Goal: Task Accomplishment & Management: Manage account settings

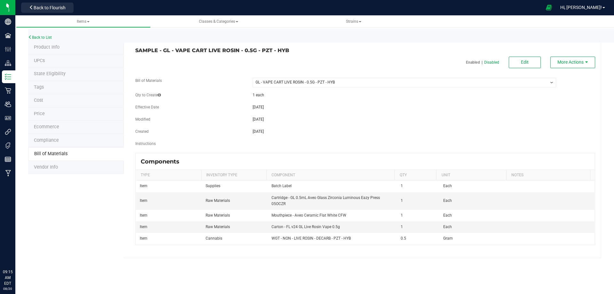
select select "13720"
click at [39, 37] on link "Back to List" at bounding box center [40, 37] width 24 height 4
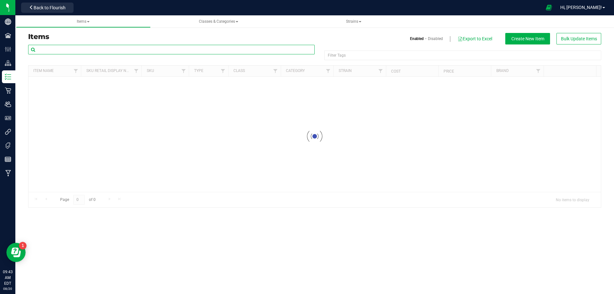
click at [63, 49] on input "text" at bounding box center [171, 50] width 287 height 10
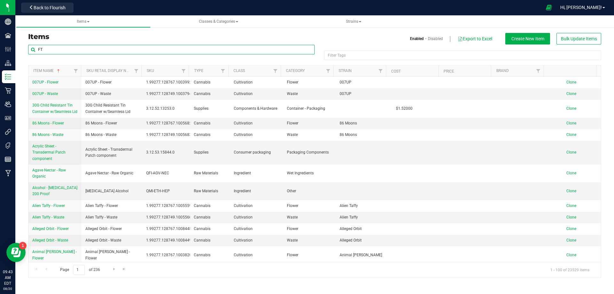
type input "F"
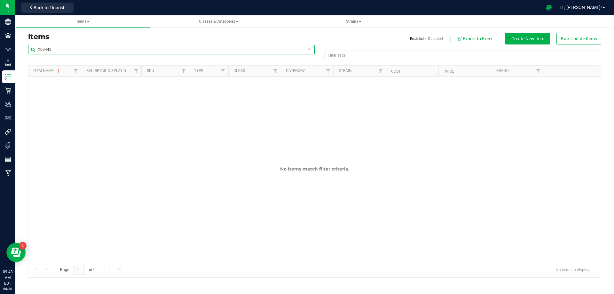
click at [41, 50] on input "109442" at bounding box center [171, 50] width 287 height 10
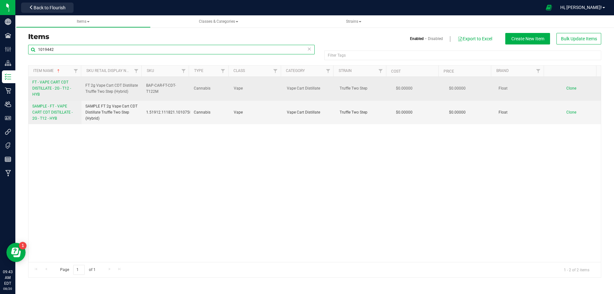
type input "1019442"
click at [44, 90] on span "FT - VAPE CART CDT DISTILLATE - 2G - T12 - HYB" at bounding box center [51, 88] width 39 height 17
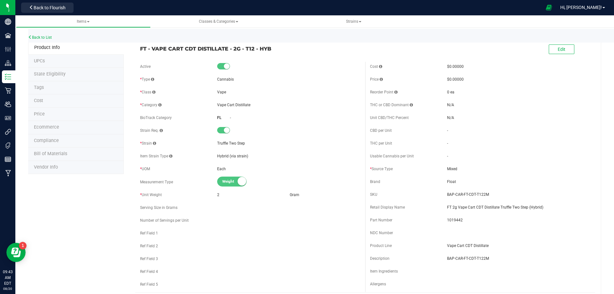
click at [47, 86] on li "Tags" at bounding box center [76, 87] width 96 height 13
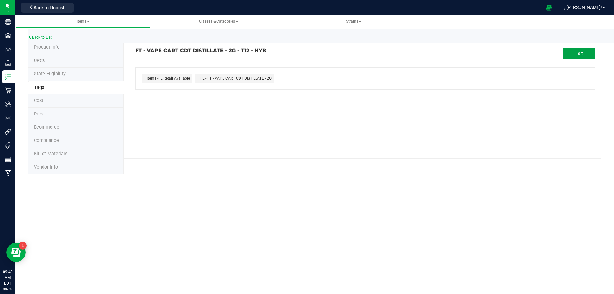
drag, startPoint x: 576, startPoint y: 54, endPoint x: 508, endPoint y: 62, distance: 68.0
click at [575, 54] on button "Edit" at bounding box center [579, 54] width 32 height 12
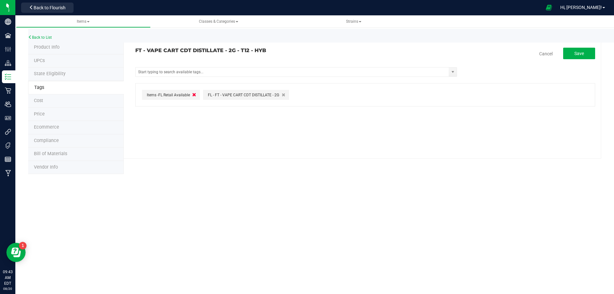
click at [194, 96] on icon "button" at bounding box center [194, 94] width 4 height 5
click at [213, 72] on input "text" at bounding box center [293, 72] width 314 height 9
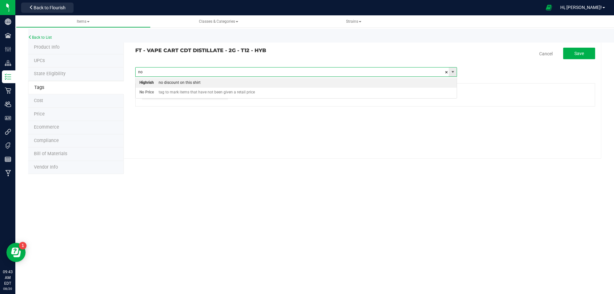
type input "no p"
click at [230, 83] on div "tag to mark items that have not been given a retail price" at bounding box center [204, 83] width 101 height 8
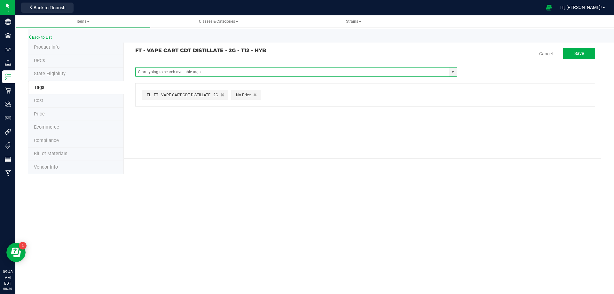
click at [580, 46] on div "FT - VAPE CART CDT DISTILLATE - 2G - T12 - HYB Cancel Save Items -FL Retail Ava…" at bounding box center [363, 100] width 478 height 118
click at [575, 54] on span "Save" at bounding box center [580, 53] width 10 height 5
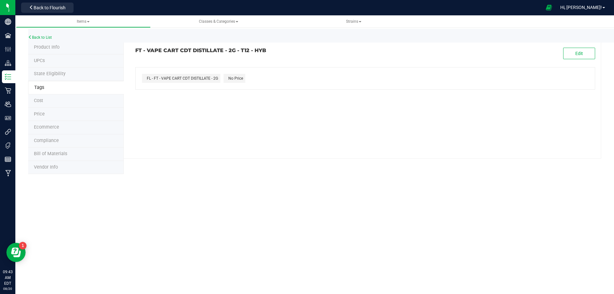
click at [52, 154] on span "Bill of Materials" at bounding box center [50, 153] width 33 height 5
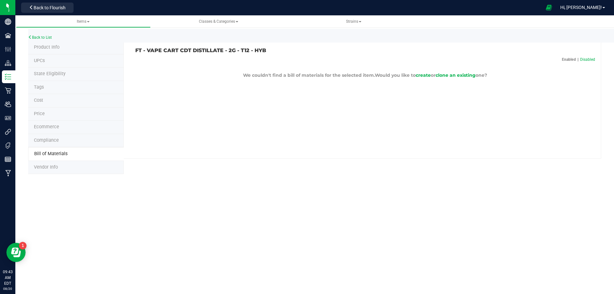
click at [52, 140] on span "Compliance" at bounding box center [46, 140] width 25 height 5
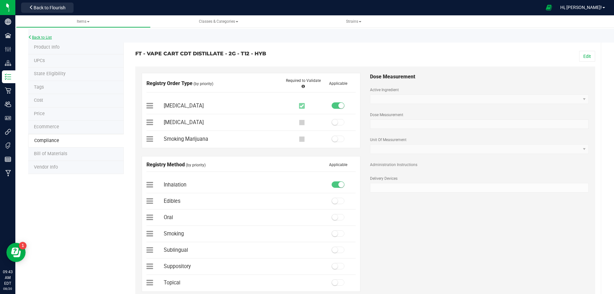
click at [33, 36] on link "Back to List" at bounding box center [40, 37] width 24 height 4
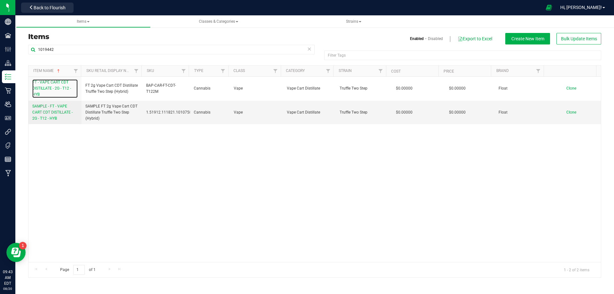
click at [48, 85] on link "FT - VAPE CART CDT DISTILLATE - 2G - T12 - HYB" at bounding box center [54, 88] width 45 height 19
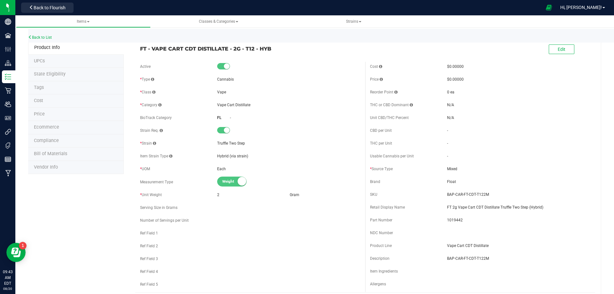
click at [48, 116] on li "Price" at bounding box center [76, 114] width 96 height 13
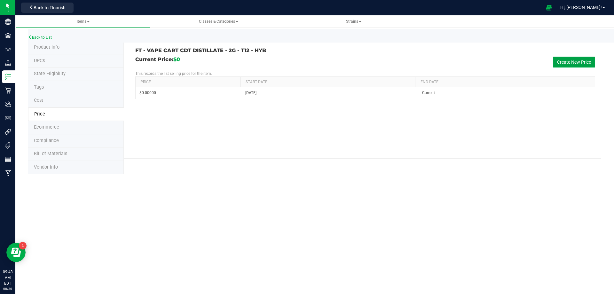
drag, startPoint x: 580, startPoint y: 60, endPoint x: 572, endPoint y: 65, distance: 10.0
click at [578, 62] on button "Create New Price" at bounding box center [574, 62] width 42 height 11
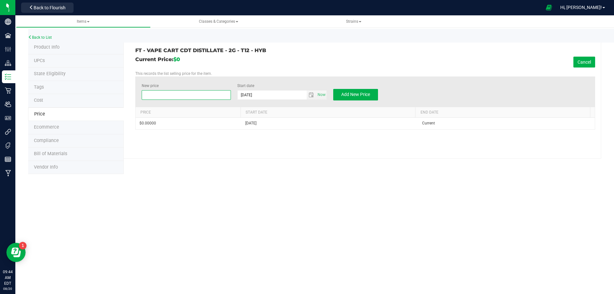
click at [167, 96] on span at bounding box center [187, 95] width 90 height 10
type input "1"
click at [370, 93] on button "Add New Price" at bounding box center [355, 95] width 45 height 12
type input "$0.00000"
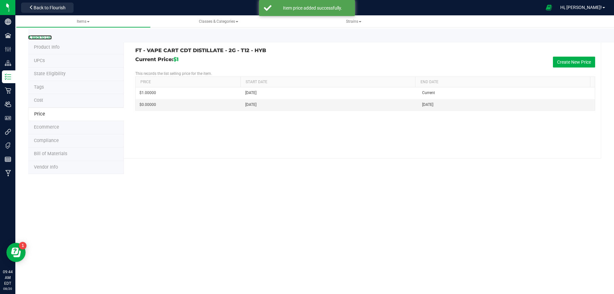
click at [43, 38] on link "Back to List" at bounding box center [40, 37] width 24 height 4
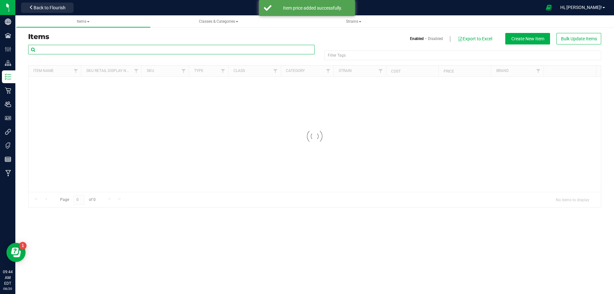
click at [59, 52] on input "text" at bounding box center [171, 50] width 287 height 10
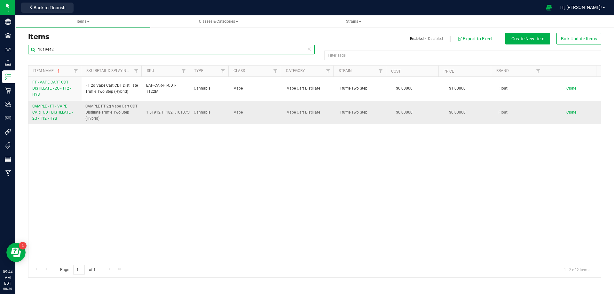
type input "1019442"
click at [44, 115] on link "SAMPLE - FT - VAPE CART CDT DISTILLATE - 2G - T12 - HYB" at bounding box center [54, 112] width 45 height 19
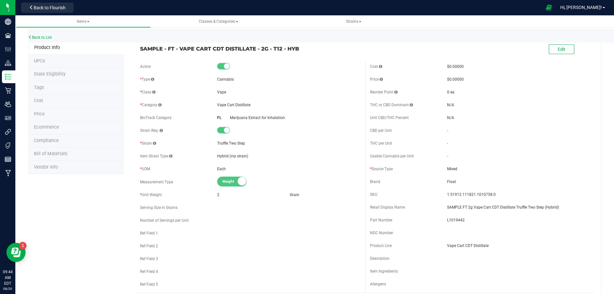
click at [47, 122] on li "Ecommerce" at bounding box center [76, 127] width 96 height 13
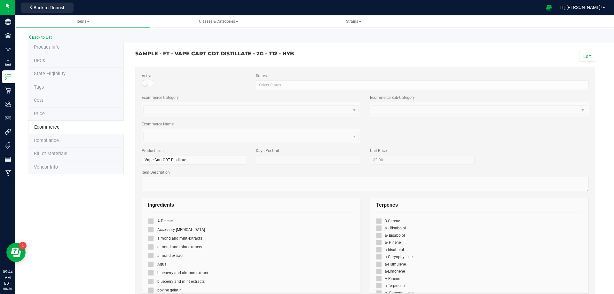
click at [44, 117] on li "Price" at bounding box center [76, 113] width 96 height 13
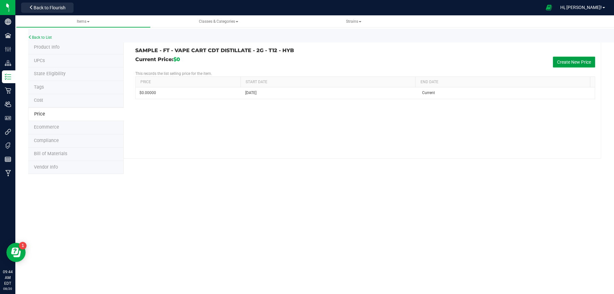
drag, startPoint x: 583, startPoint y: 61, endPoint x: 379, endPoint y: 76, distance: 204.3
click at [582, 62] on button "Create New Price" at bounding box center [574, 62] width 42 height 11
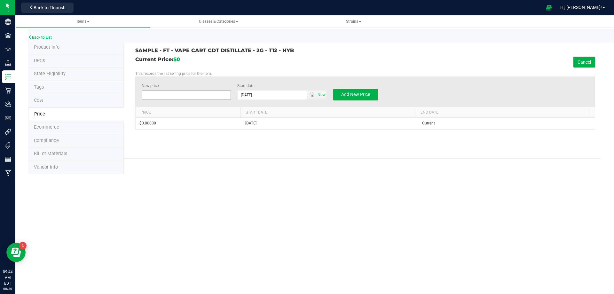
click at [189, 91] on span at bounding box center [187, 95] width 90 height 10
type input "1"
click at [355, 96] on span "Add New Price" at bounding box center [355, 94] width 29 height 5
type input "$0.00000"
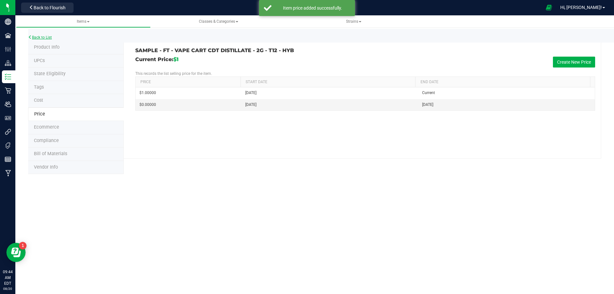
click at [48, 39] on link "Back to List" at bounding box center [40, 37] width 24 height 4
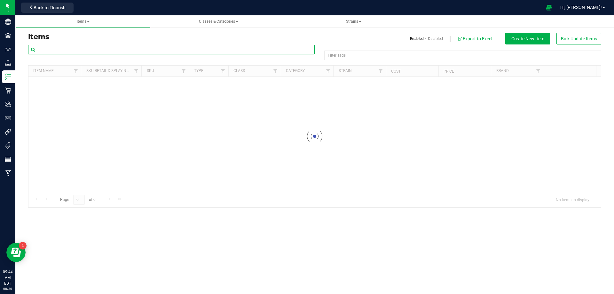
click at [44, 51] on input "text" at bounding box center [171, 50] width 287 height 10
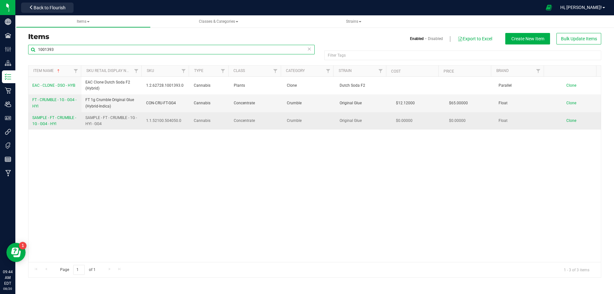
type input "1001393"
click at [58, 123] on link "SAMPLE - FT - CRUMBLE - 1G - GG4 - HYI" at bounding box center [54, 121] width 45 height 12
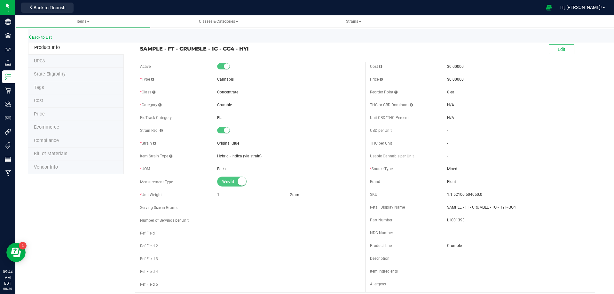
click at [44, 113] on span "Price" at bounding box center [39, 113] width 11 height 5
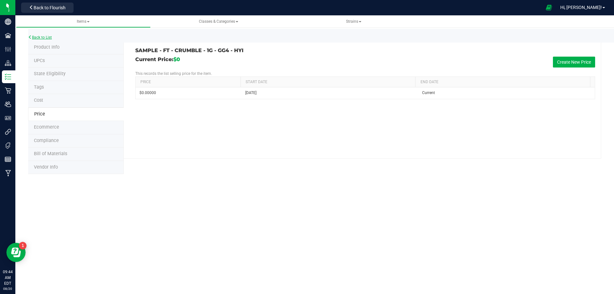
click at [50, 36] on link "Back to List" at bounding box center [40, 37] width 24 height 4
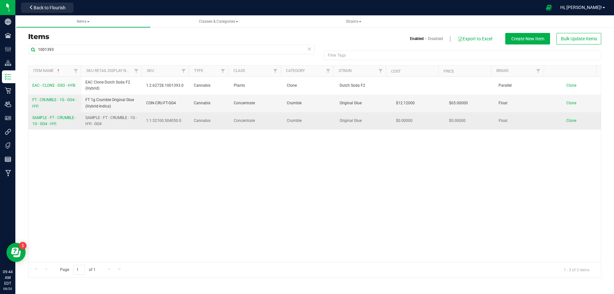
click at [36, 123] on span "SAMPLE - FT - CRUMBLE - 1G - GG4 - HYI" at bounding box center [54, 120] width 44 height 11
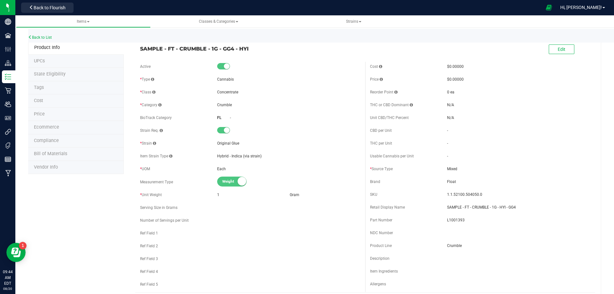
click at [47, 116] on li "Price" at bounding box center [76, 114] width 96 height 13
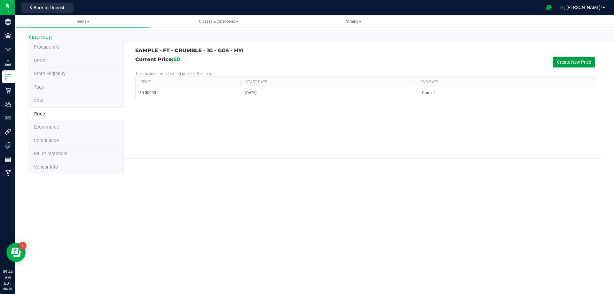
click at [559, 63] on button "Create New Price" at bounding box center [574, 62] width 42 height 11
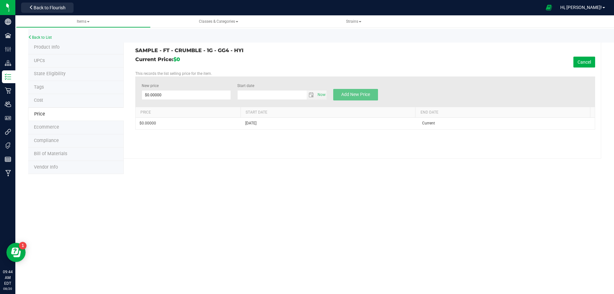
type input "8/20/2025"
click at [163, 94] on span at bounding box center [187, 95] width 90 height 10
type input "65"
click at [362, 93] on span "Add New Price" at bounding box center [355, 94] width 29 height 5
type input "$0.00000"
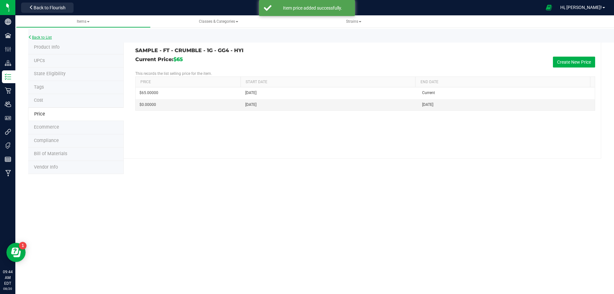
click at [38, 37] on link "Back to List" at bounding box center [40, 37] width 24 height 4
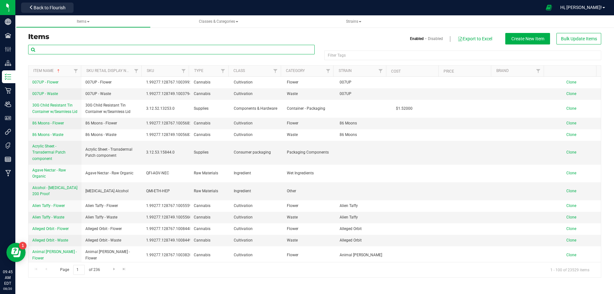
click at [61, 50] on input "text" at bounding box center [171, 50] width 287 height 10
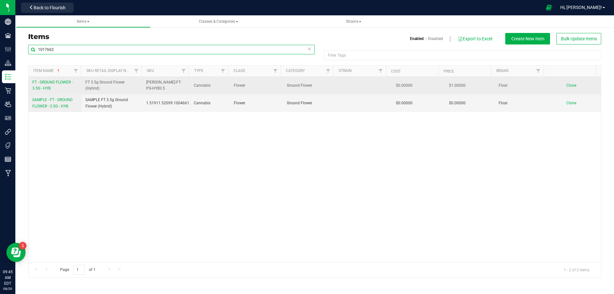
type input "1017662"
click at [37, 83] on span "FT - GROUND FLOWER - 3.5G - HYB" at bounding box center [52, 85] width 40 height 11
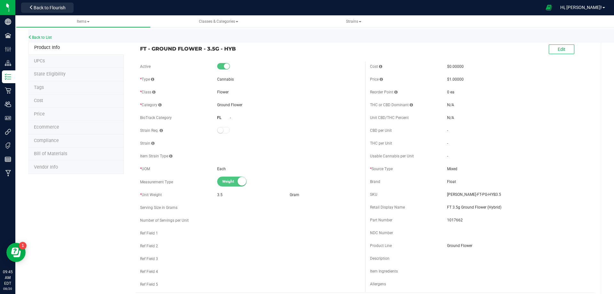
click at [46, 90] on li "Tags" at bounding box center [76, 87] width 96 height 13
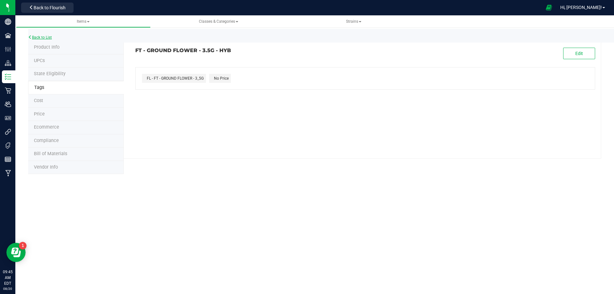
click at [36, 39] on link "Back to List" at bounding box center [40, 37] width 24 height 4
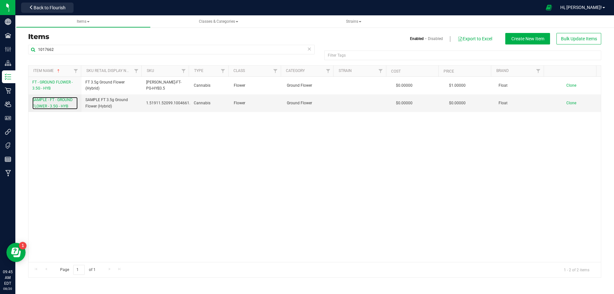
click at [47, 104] on span "SAMPLE - FT - GROUND FLOWER - 3.5G - HYB" at bounding box center [52, 103] width 40 height 11
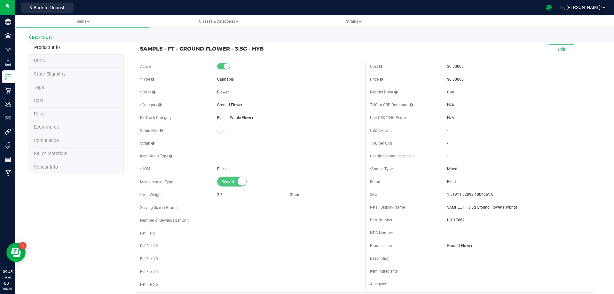
click at [45, 116] on li "Price" at bounding box center [76, 114] width 96 height 13
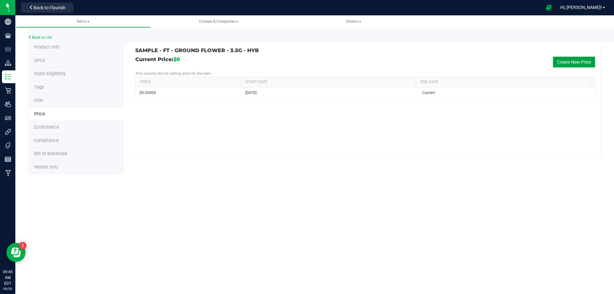
click at [571, 57] on button "Create New Price" at bounding box center [574, 62] width 42 height 11
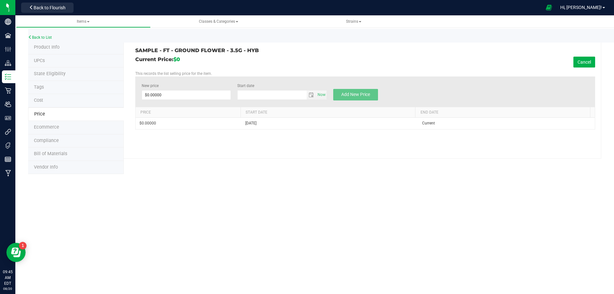
type input "8/20/2025"
click at [180, 97] on span at bounding box center [187, 95] width 90 height 10
type input "1"
click at [346, 97] on span "Add New Price" at bounding box center [355, 94] width 29 height 5
type input "$0.00000"
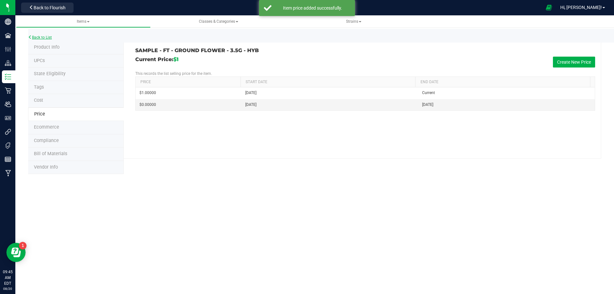
click at [44, 38] on link "Back to List" at bounding box center [40, 37] width 24 height 4
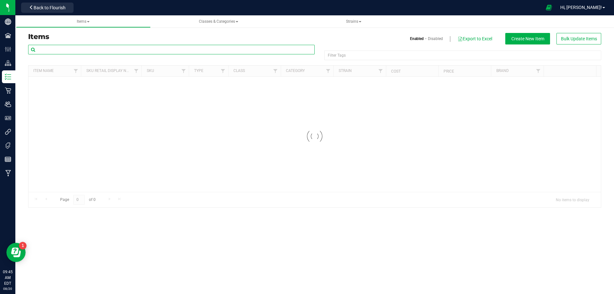
click at [68, 50] on input "text" at bounding box center [171, 50] width 287 height 10
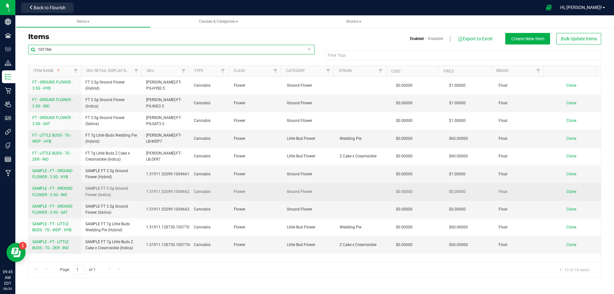
type input "101766"
click at [55, 193] on span "SAMPLE - FT - GROUND FLOWER - 3.5G - IND" at bounding box center [52, 191] width 40 height 11
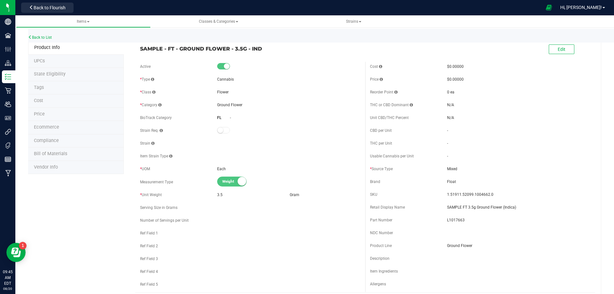
click at [43, 114] on span "Price" at bounding box center [39, 113] width 11 height 5
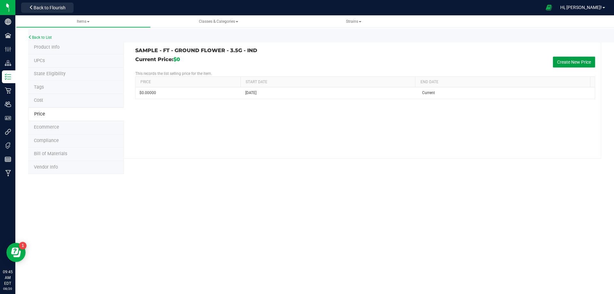
drag, startPoint x: 572, startPoint y: 58, endPoint x: 535, endPoint y: 69, distance: 39.4
click at [573, 59] on button "Create New Price" at bounding box center [574, 62] width 42 height 11
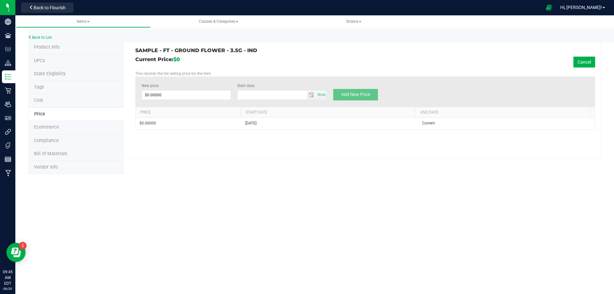
type input "8/20/2025"
click at [173, 95] on span at bounding box center [187, 95] width 90 height 10
type input "1"
click at [370, 92] on span "Add New Price" at bounding box center [355, 94] width 29 height 5
type input "$0.00000"
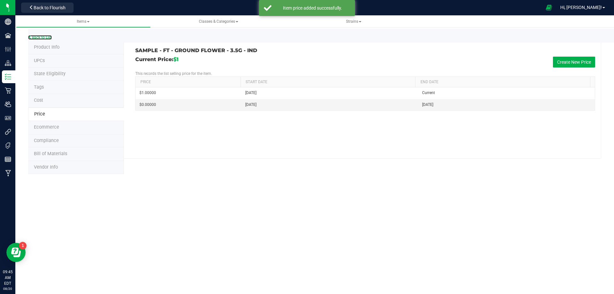
click at [46, 37] on link "Back to List" at bounding box center [40, 37] width 24 height 4
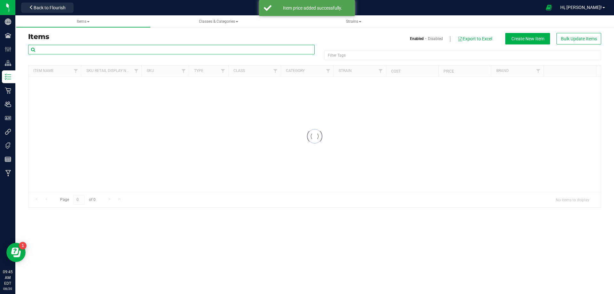
click at [75, 51] on input "text" at bounding box center [171, 50] width 287 height 10
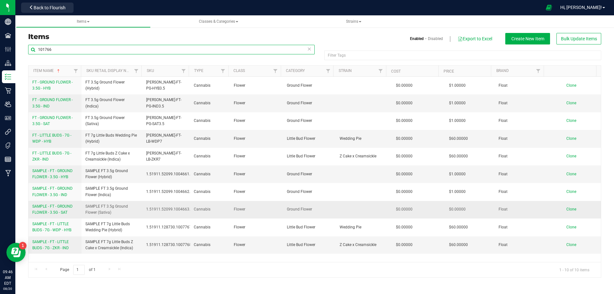
type input "101766"
click at [57, 212] on span "SAMPLE - FT - GROUND FLOWER - 3.5G - SAT" at bounding box center [52, 209] width 40 height 11
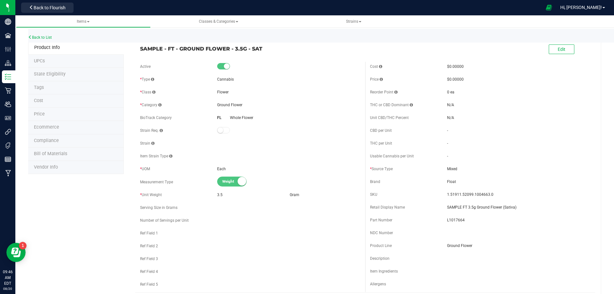
click at [44, 117] on span "Price" at bounding box center [39, 113] width 11 height 5
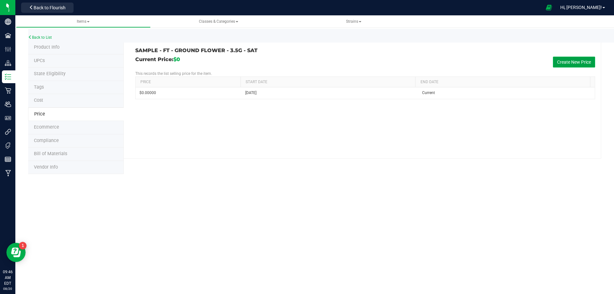
click at [566, 64] on button "Create New Price" at bounding box center [574, 62] width 42 height 11
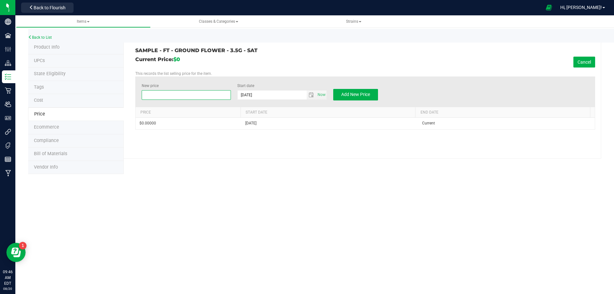
click at [167, 95] on span at bounding box center [187, 95] width 90 height 10
type input "1"
click at [344, 99] on button "Add New Price" at bounding box center [355, 95] width 45 height 12
type input "$0.00000"
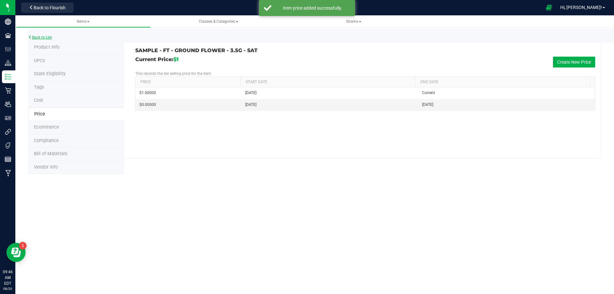
click at [46, 38] on link "Back to List" at bounding box center [40, 37] width 24 height 4
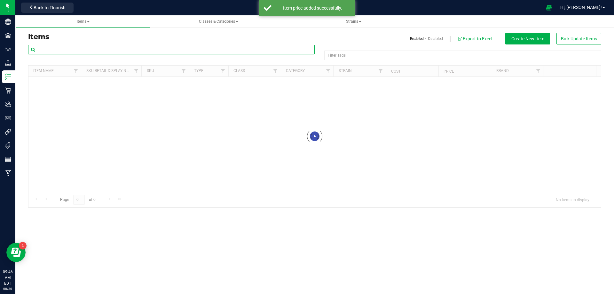
click at [77, 47] on input "text" at bounding box center [171, 50] width 287 height 10
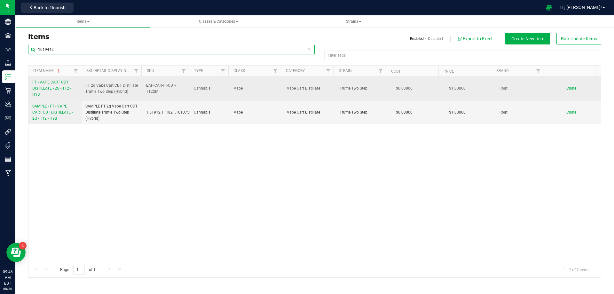
type input "1019442"
click at [54, 93] on link "FT - VAPE CART CDT DISTILLATE - 2G - T12 - HYB" at bounding box center [54, 88] width 45 height 19
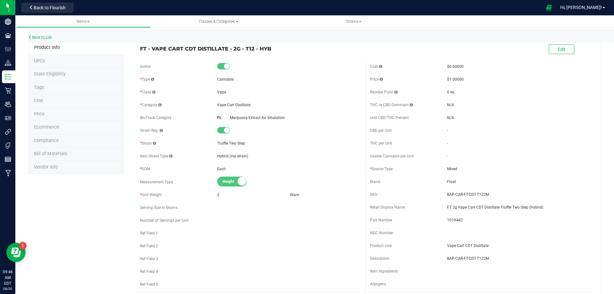
click at [49, 89] on li "Tags" at bounding box center [76, 87] width 96 height 13
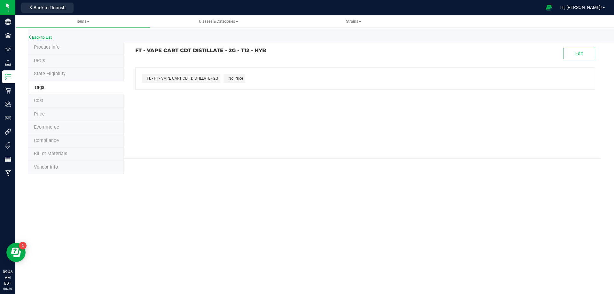
click at [36, 36] on link "Back to List" at bounding box center [40, 37] width 24 height 4
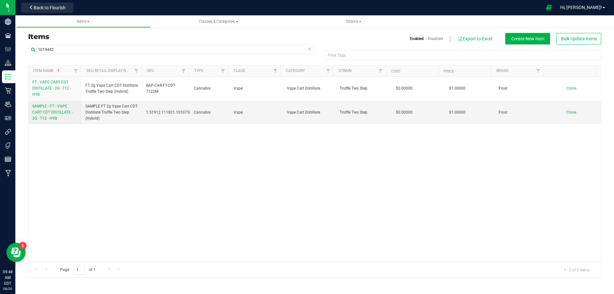
click at [262, 185] on div "FT - VAPE CART CDT DISTILLATE - 2G - T12 - HYB FT 2g Vape Cart CDT Distillate T…" at bounding box center [314, 169] width 573 height 185
click at [92, 179] on div "FT - VAPE CART CDT DISTILLATE - 2G - T12 - HYB FT 2g Vape Cart CDT Distillate T…" at bounding box center [314, 169] width 573 height 185
drag, startPoint x: 61, startPoint y: 51, endPoint x: 34, endPoint y: 52, distance: 27.2
click at [34, 52] on input "1019442" at bounding box center [171, 50] width 287 height 10
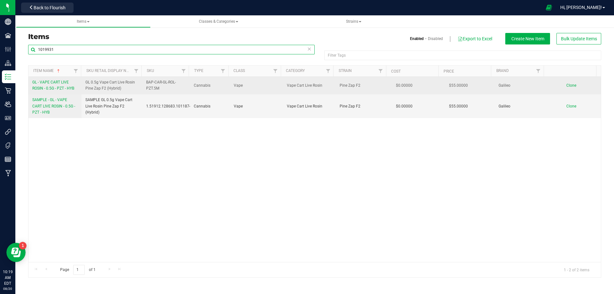
type input "1019931"
click at [52, 85] on link "GL - VAPE CART LIVE ROSIN - 0.5G - PZT - HYB" at bounding box center [54, 85] width 45 height 12
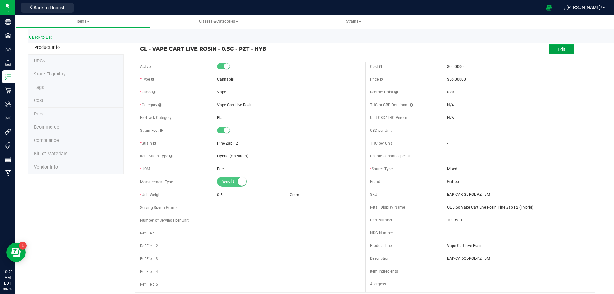
drag, startPoint x: 564, startPoint y: 50, endPoint x: 418, endPoint y: 114, distance: 159.0
click at [564, 51] on button "Edit" at bounding box center [562, 49] width 26 height 10
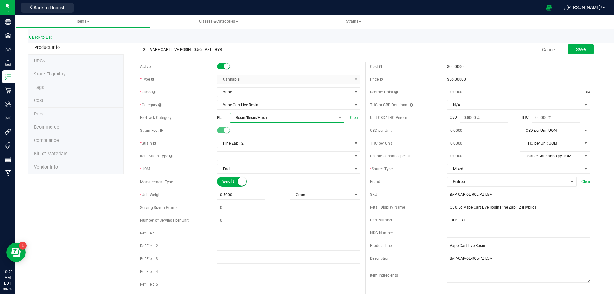
click at [242, 116] on span "Rosin/Resin/Hash" at bounding box center [283, 117] width 106 height 9
click at [270, 155] on li "Marijuana Extract for Inhalation" at bounding box center [285, 154] width 113 height 11
click at [576, 51] on span "Save" at bounding box center [581, 49] width 10 height 5
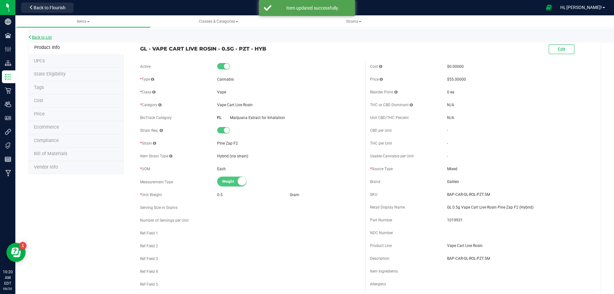
click at [42, 37] on link "Back to List" at bounding box center [40, 37] width 24 height 4
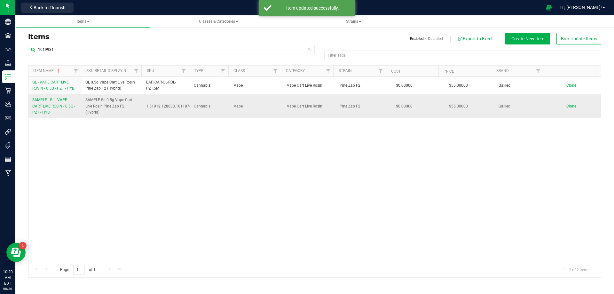
click at [45, 106] on span "SAMPLE - GL - VAPE CART LIVE ROSIN - 0.5G - PZT - HYB" at bounding box center [53, 106] width 43 height 17
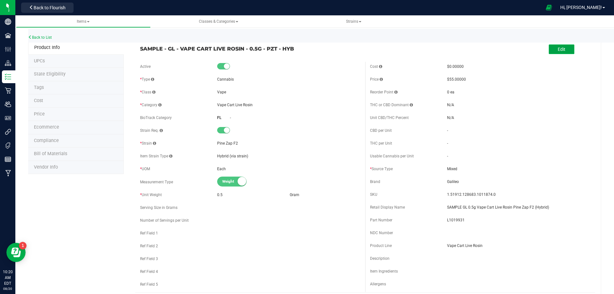
click at [558, 49] on span "Edit" at bounding box center [562, 49] width 8 height 5
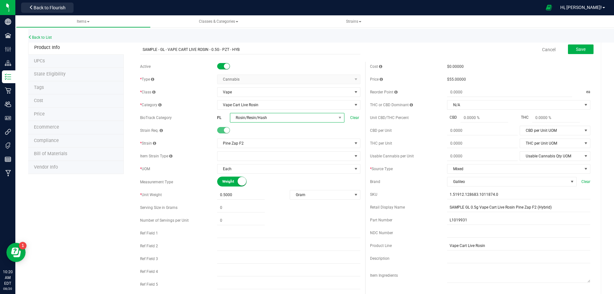
click at [243, 118] on span "Rosin/Resin/Hash" at bounding box center [283, 117] width 106 height 9
click at [273, 183] on li "Marijuana Extract for Inhalation" at bounding box center [285, 186] width 113 height 11
click at [587, 51] on button "Save" at bounding box center [581, 49] width 26 height 10
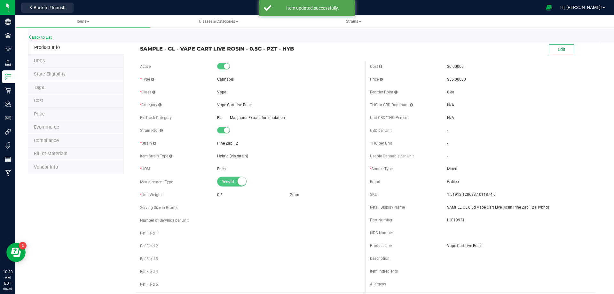
click at [45, 36] on link "Back to List" at bounding box center [40, 37] width 24 height 4
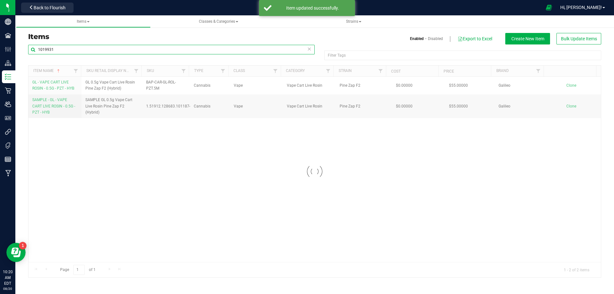
click at [67, 50] on input "1019931" at bounding box center [171, 50] width 287 height 10
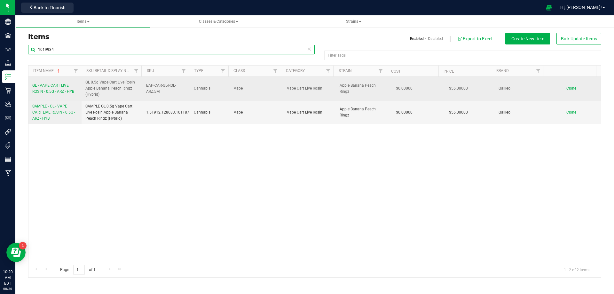
type input "1019934"
click at [57, 89] on span "GL - VAPE CART LIVE ROSIN - 0.5G - ARZ - HYB" at bounding box center [53, 88] width 42 height 11
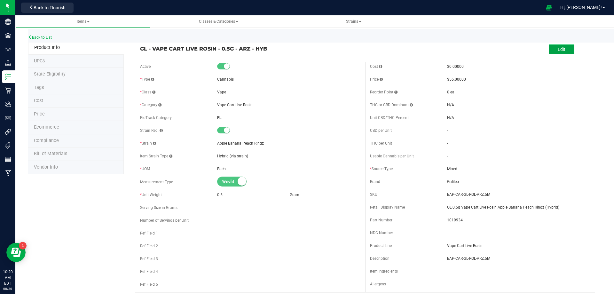
click at [568, 46] on button "Edit" at bounding box center [562, 49] width 26 height 10
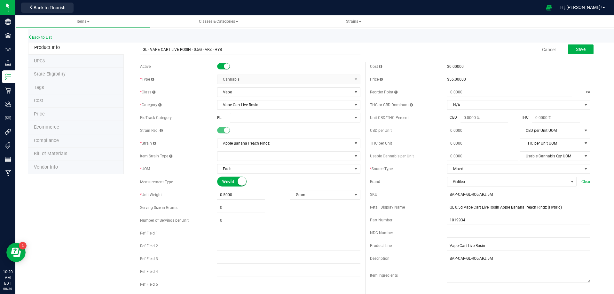
click at [271, 123] on div "Active * Type Cannabis Select type Cannabis Merchandise Non-Inventory Raw Mater…" at bounding box center [250, 177] width 230 height 231
click at [271, 118] on span "Rosin/Resin/Hash" at bounding box center [283, 117] width 106 height 9
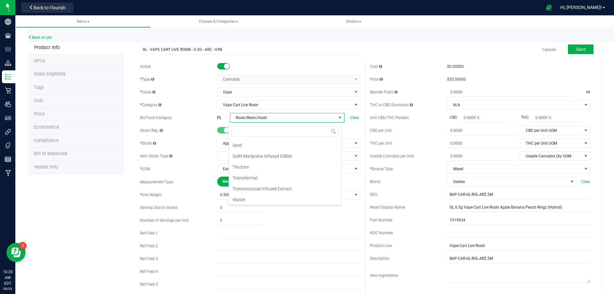
scroll to position [111, 0]
drag, startPoint x: 277, startPoint y: 185, endPoint x: 294, endPoint y: 163, distance: 27.5
click at [278, 186] on li "Marijuana Extract for Inhalation" at bounding box center [285, 186] width 113 height 11
click at [579, 52] on span "Save" at bounding box center [581, 49] width 10 height 5
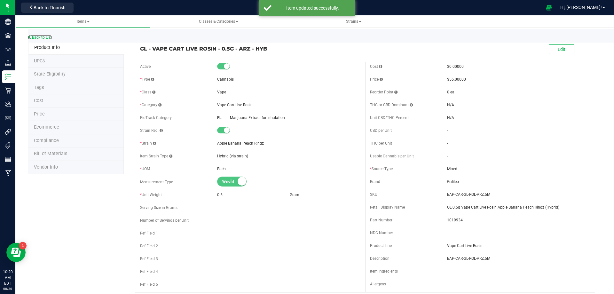
click at [40, 36] on link "Back to List" at bounding box center [40, 37] width 24 height 4
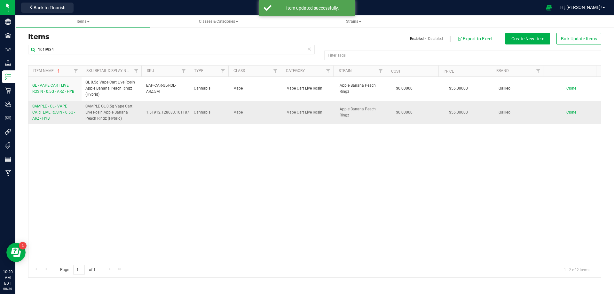
click at [55, 115] on link "SAMPLE - GL - VAPE CART LIVE ROSIN - 0.5G - ARZ - HYB" at bounding box center [54, 112] width 45 height 19
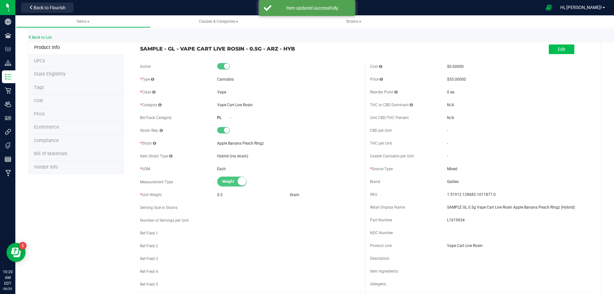
drag, startPoint x: 560, startPoint y: 43, endPoint x: 558, endPoint y: 48, distance: 5.1
click at [560, 43] on div "Edit" at bounding box center [562, 49] width 26 height 13
click at [558, 48] on span "Edit" at bounding box center [562, 49] width 8 height 5
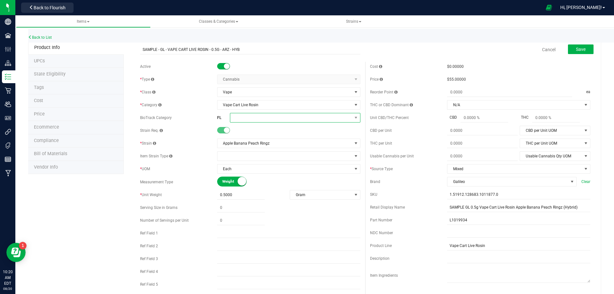
click at [246, 117] on span at bounding box center [291, 117] width 122 height 9
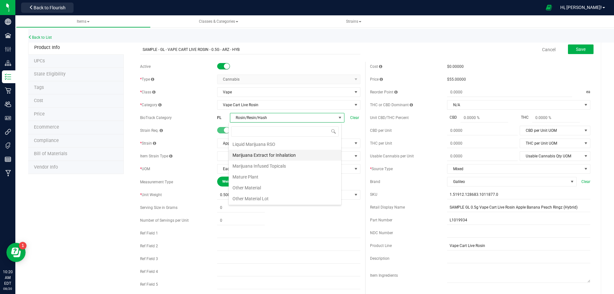
scroll to position [131, 0]
click at [279, 165] on li "Marijuana Extract for Inhalation" at bounding box center [285, 166] width 113 height 11
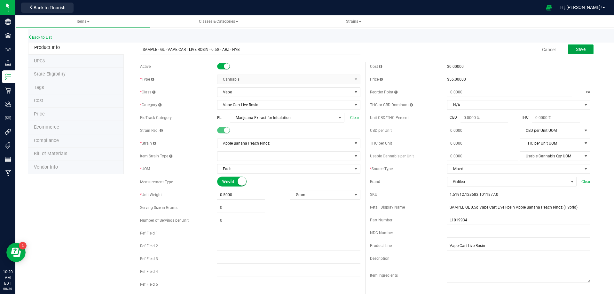
click at [569, 48] on button "Save" at bounding box center [581, 49] width 26 height 10
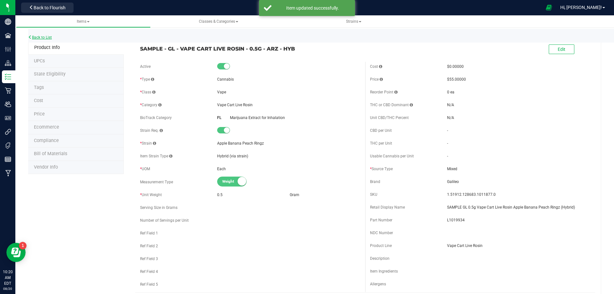
click at [46, 37] on link "Back to List" at bounding box center [40, 37] width 24 height 4
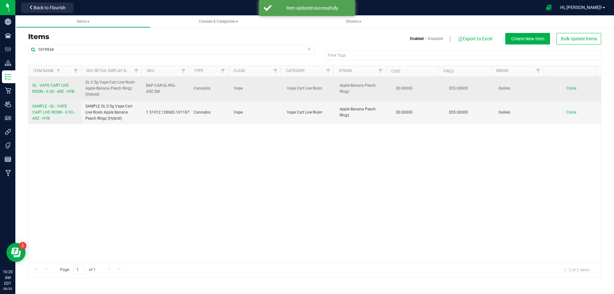
click at [57, 92] on span "GL - VAPE CART LIVE ROSIN - 0.5G - ARZ - HYB" at bounding box center [53, 88] width 42 height 11
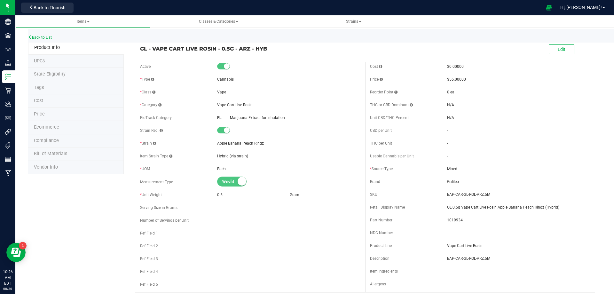
click at [49, 88] on li "Tags" at bounding box center [76, 87] width 96 height 13
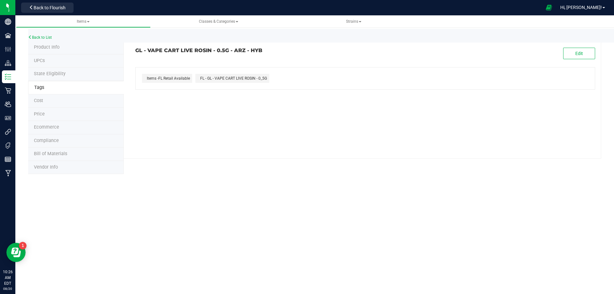
click at [45, 118] on li "Price" at bounding box center [76, 114] width 96 height 13
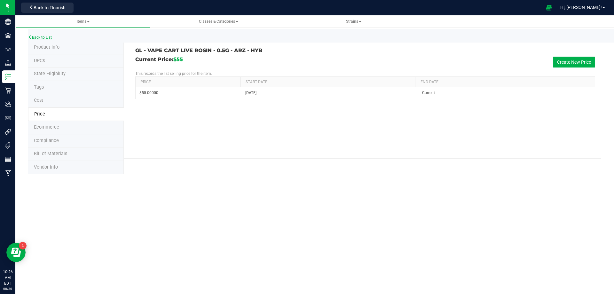
click at [51, 37] on link "Back to List" at bounding box center [40, 37] width 24 height 4
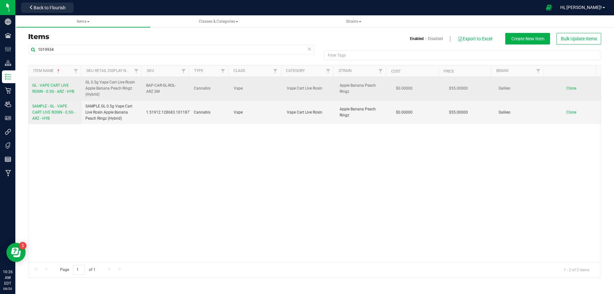
click at [64, 91] on span "GL - VAPE CART LIVE ROSIN - 0.5G - ARZ - HYB" at bounding box center [53, 88] width 42 height 11
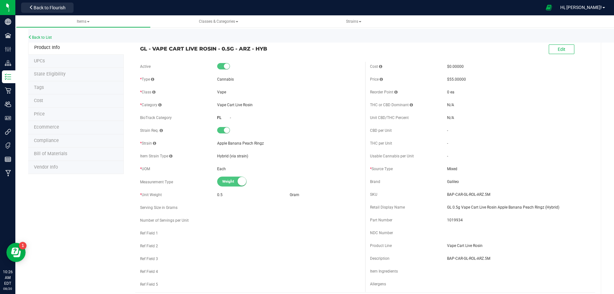
click at [46, 90] on li "Tags" at bounding box center [76, 87] width 96 height 13
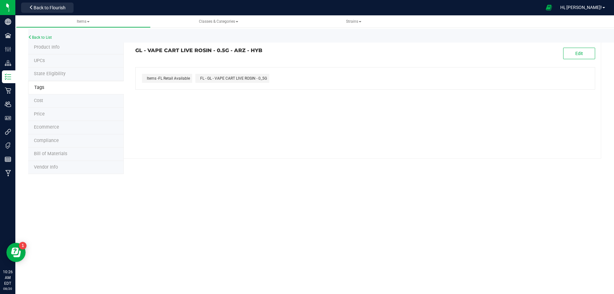
click at [59, 141] on li "Compliance" at bounding box center [76, 140] width 96 height 13
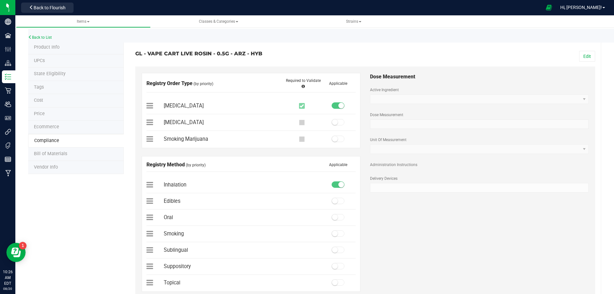
click at [51, 113] on li "Price" at bounding box center [76, 113] width 96 height 13
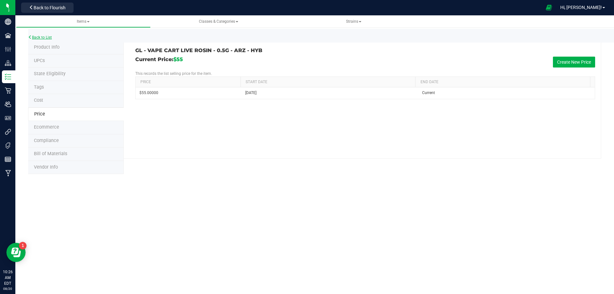
click at [40, 38] on link "Back to List" at bounding box center [40, 37] width 24 height 4
